Goal: Navigation & Orientation: Go to known website

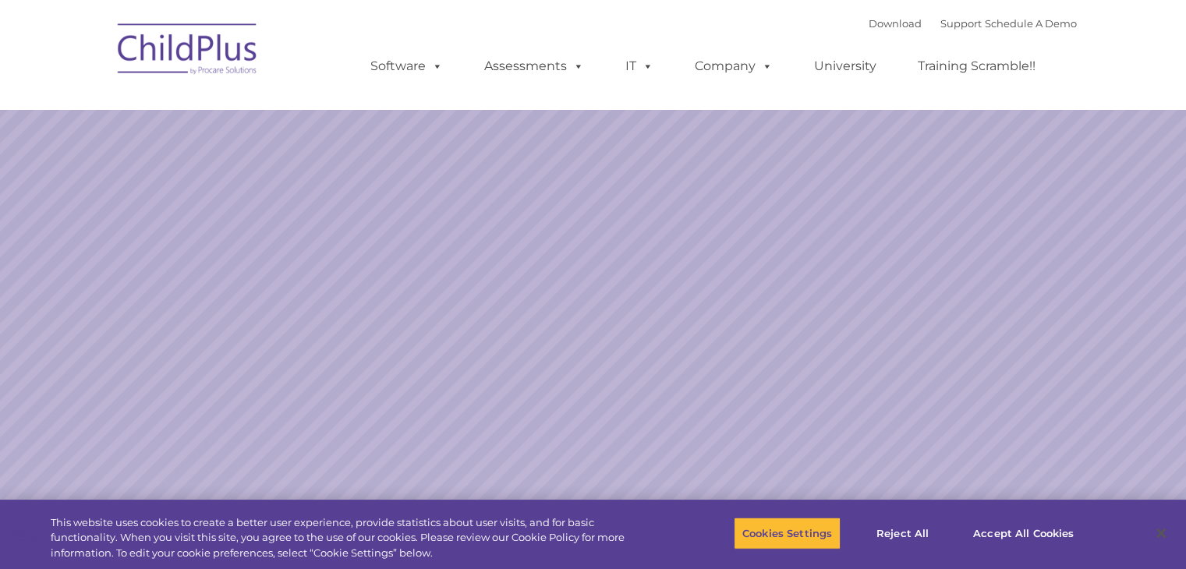
select select "MEDIUM"
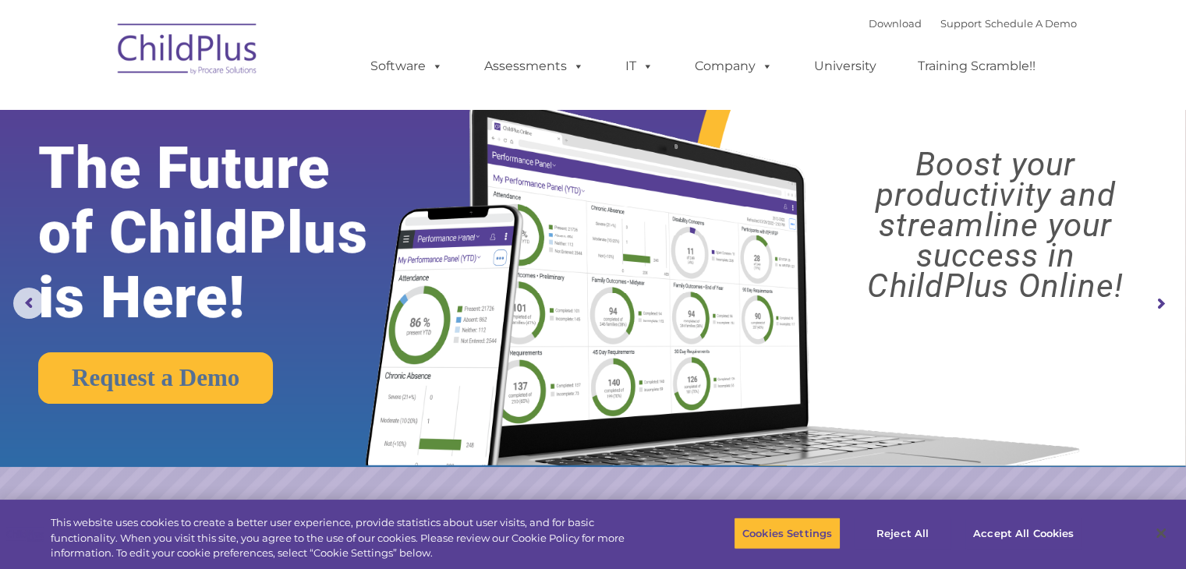
click at [164, 36] on img at bounding box center [188, 51] width 156 height 78
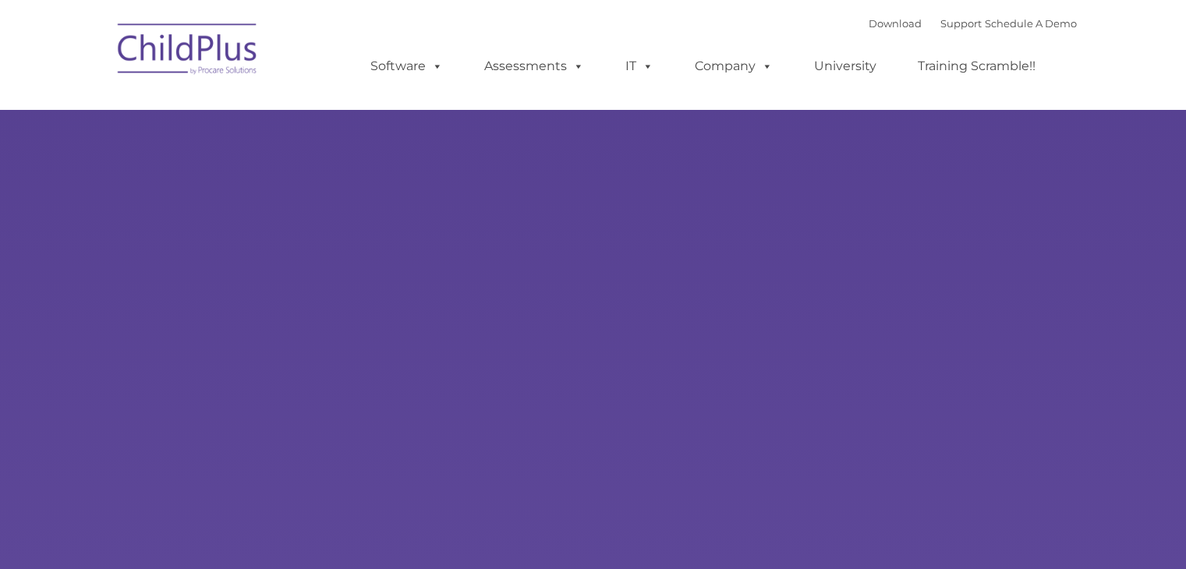
select select "MEDIUM"
